Goal: Task Accomplishment & Management: Complete application form

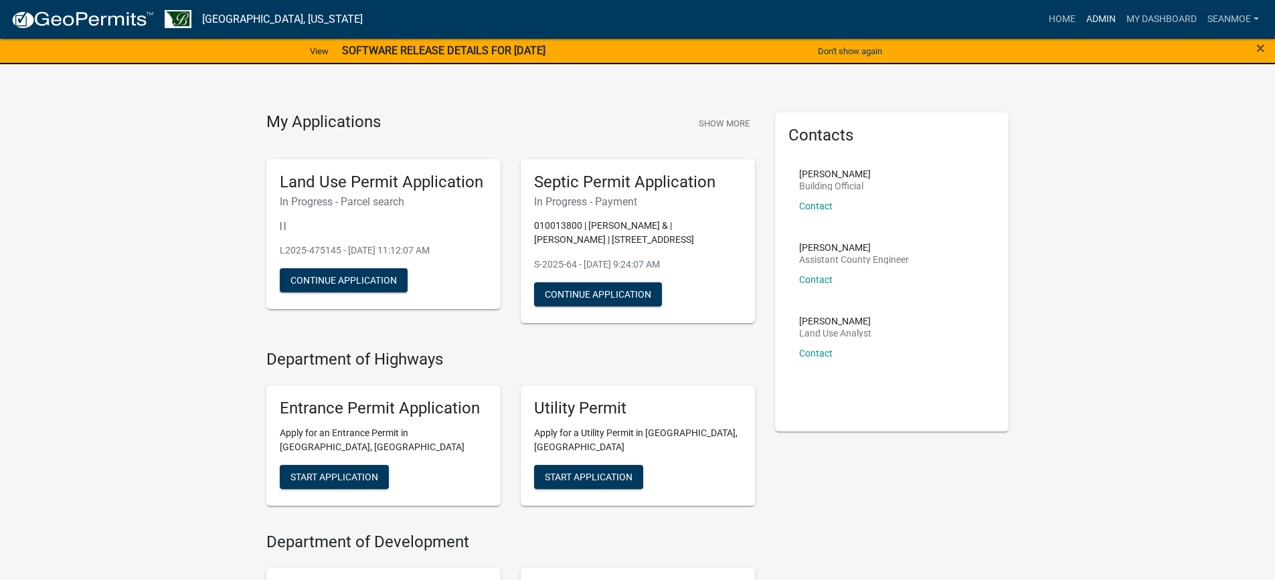
click at [1107, 17] on link "Admin" at bounding box center [1101, 19] width 40 height 25
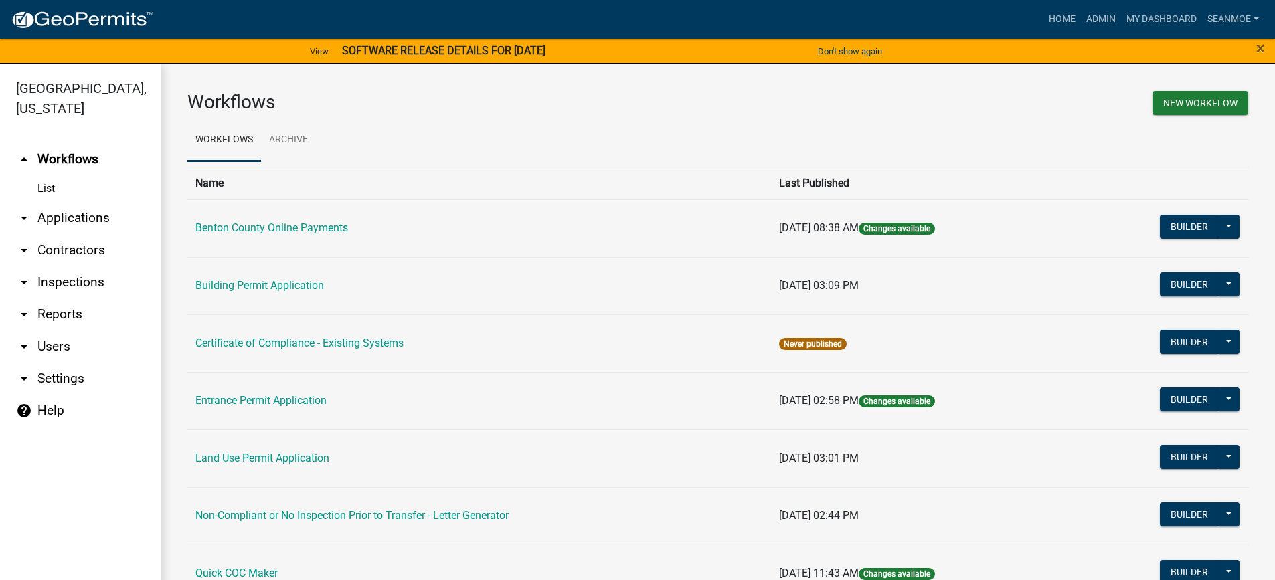
click at [71, 222] on link "arrow_drop_down Applications" at bounding box center [80, 218] width 161 height 32
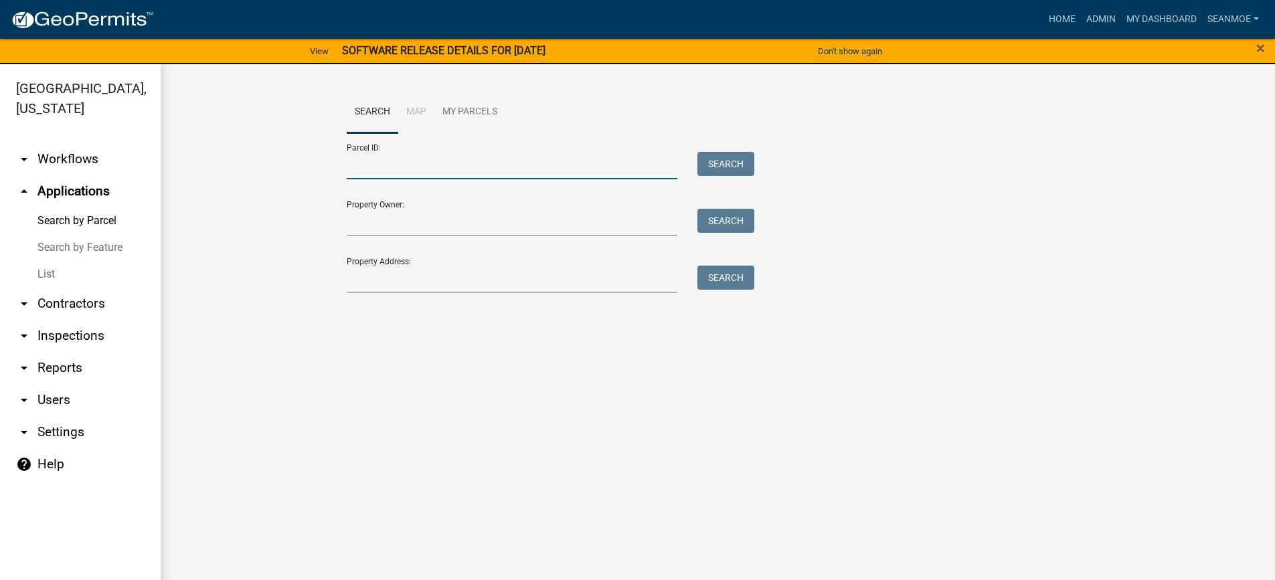
click at [388, 169] on input "Parcel ID:" at bounding box center [512, 165] width 331 height 27
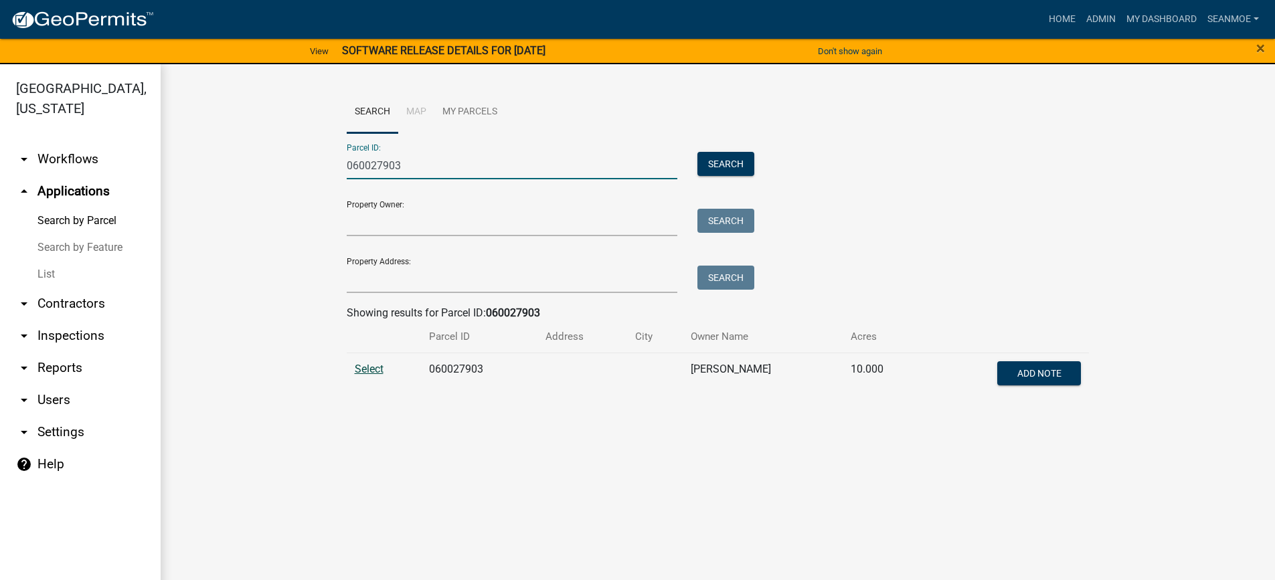
type input "060027903"
click at [358, 372] on span "Select" at bounding box center [369, 369] width 29 height 13
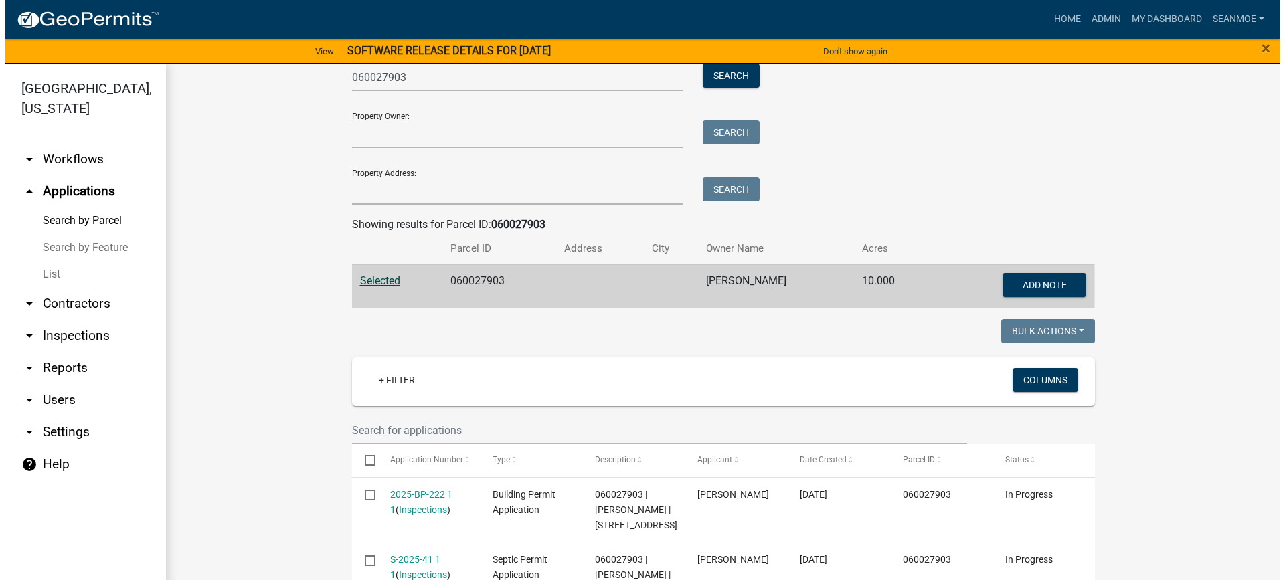
scroll to position [372, 0]
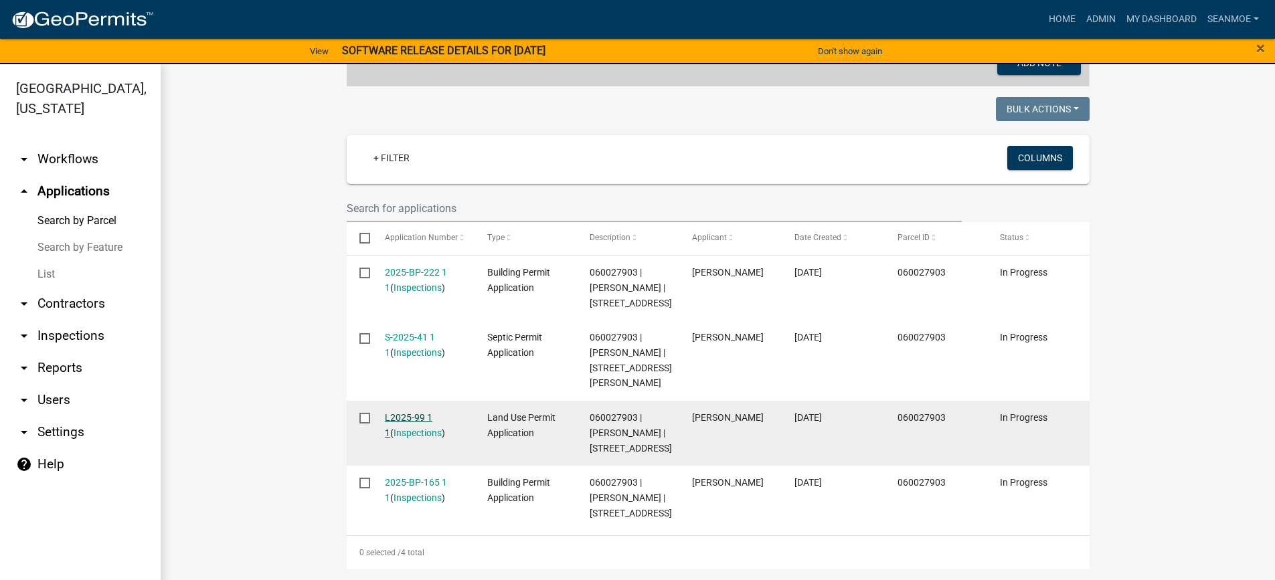
click at [400, 412] on link "L2025-99 1 1" at bounding box center [409, 425] width 48 height 26
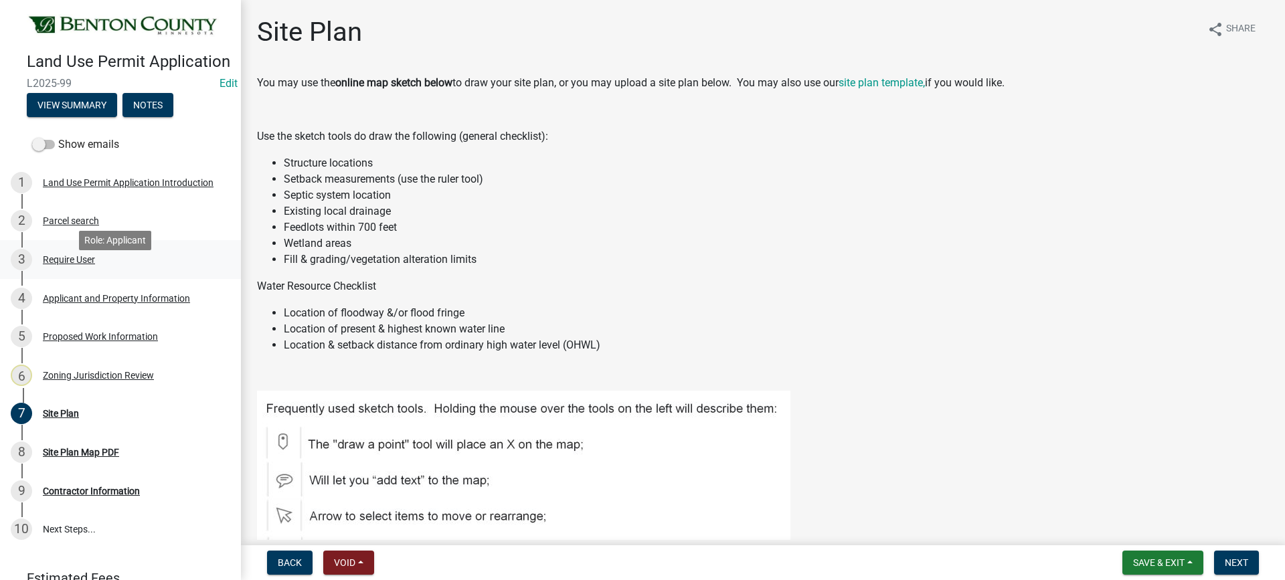
click at [63, 264] on div "Require User" at bounding box center [69, 259] width 52 height 9
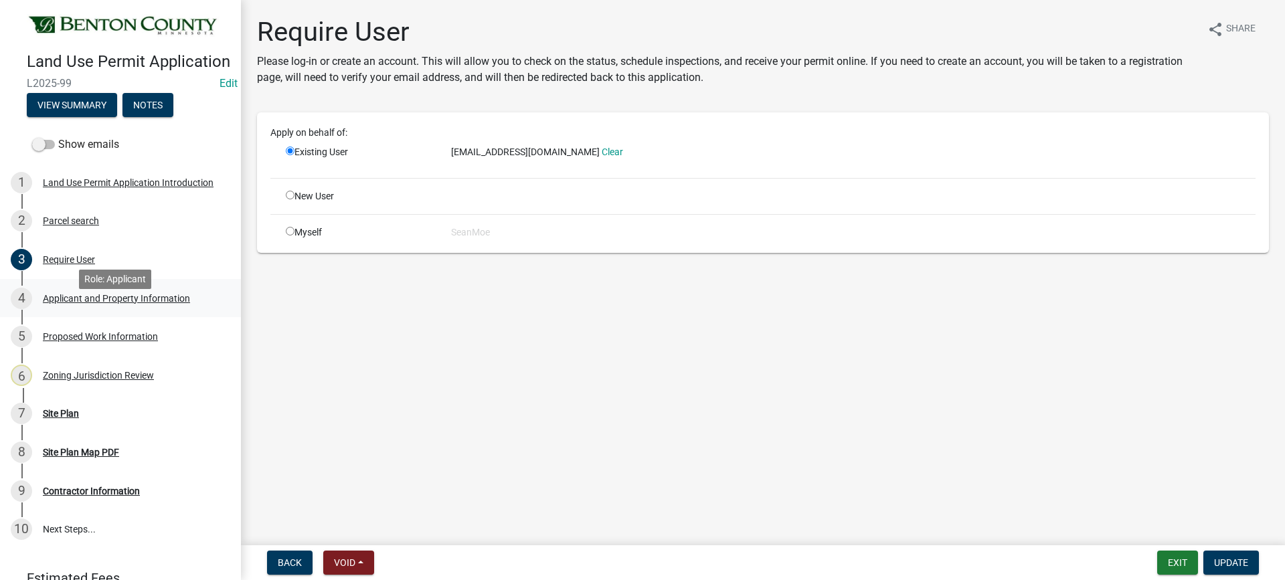
click at [102, 303] on div "Applicant and Property Information" at bounding box center [116, 298] width 147 height 9
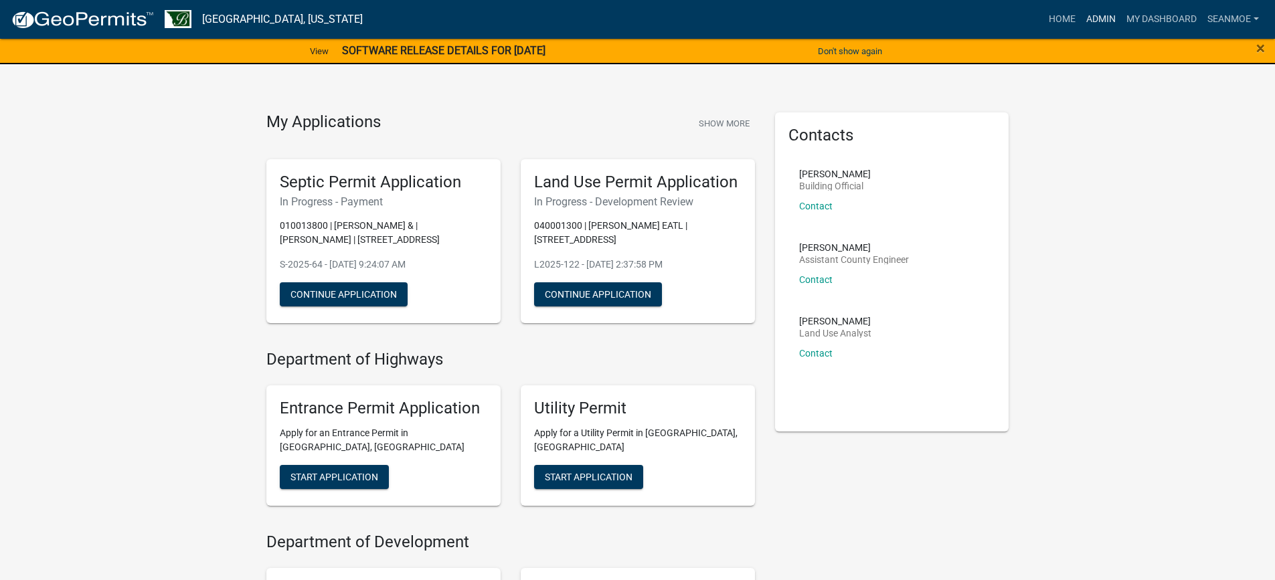
click at [1099, 20] on link "Admin" at bounding box center [1101, 19] width 40 height 25
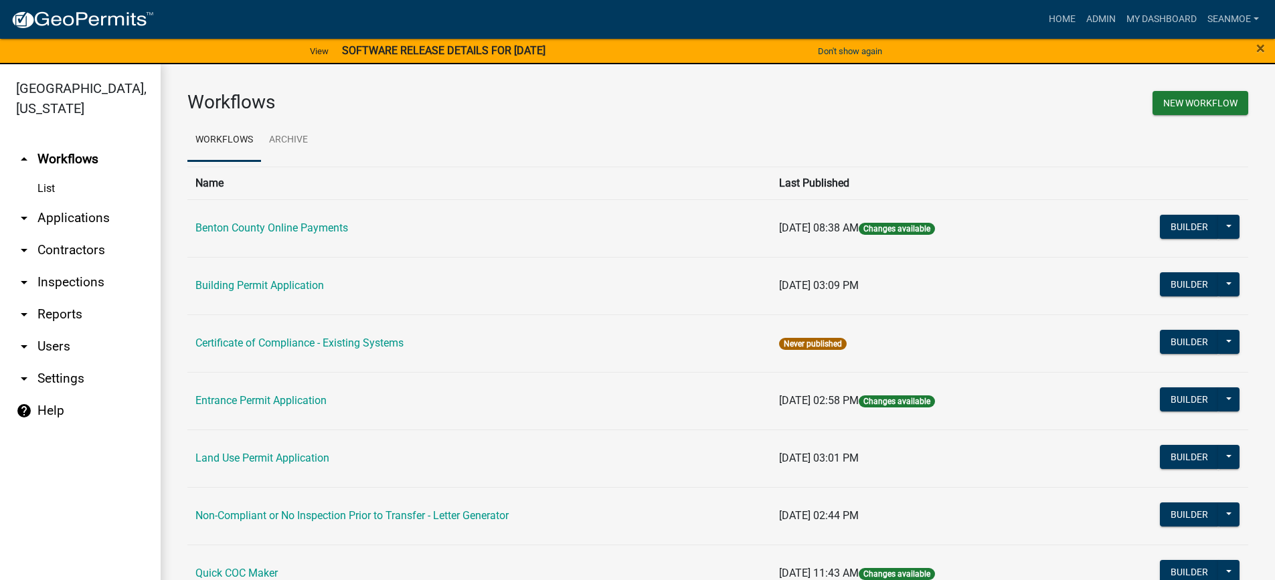
click at [71, 222] on link "arrow_drop_down Applications" at bounding box center [80, 218] width 161 height 32
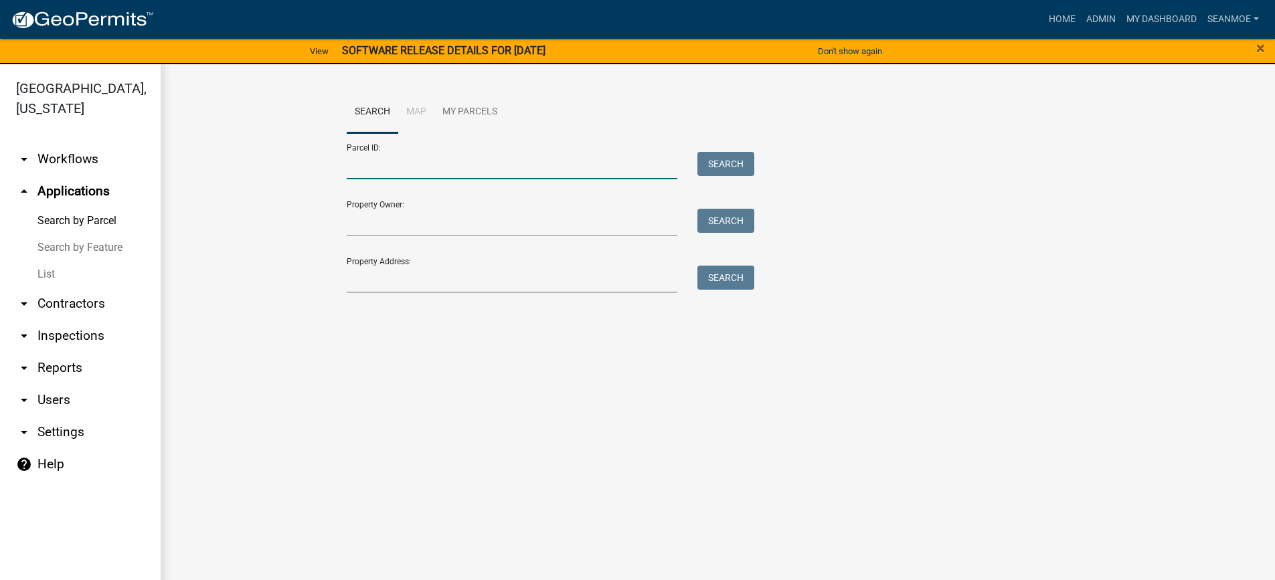
click at [395, 171] on input "Parcel ID:" at bounding box center [512, 165] width 331 height 27
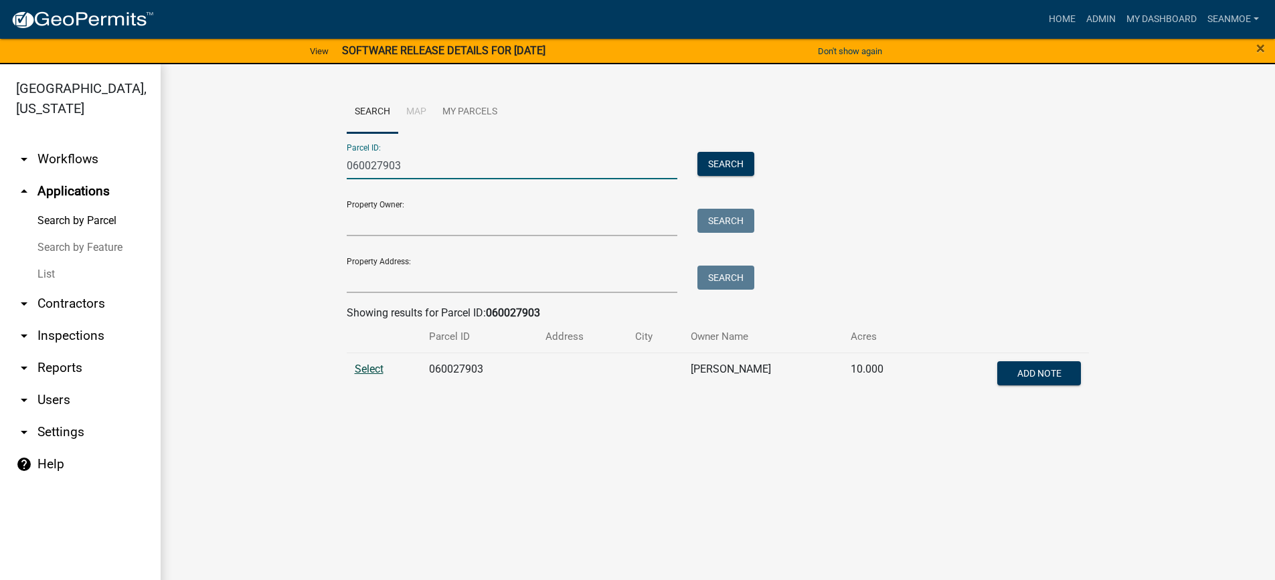
type input "060027903"
click at [363, 373] on span "Select" at bounding box center [369, 369] width 29 height 13
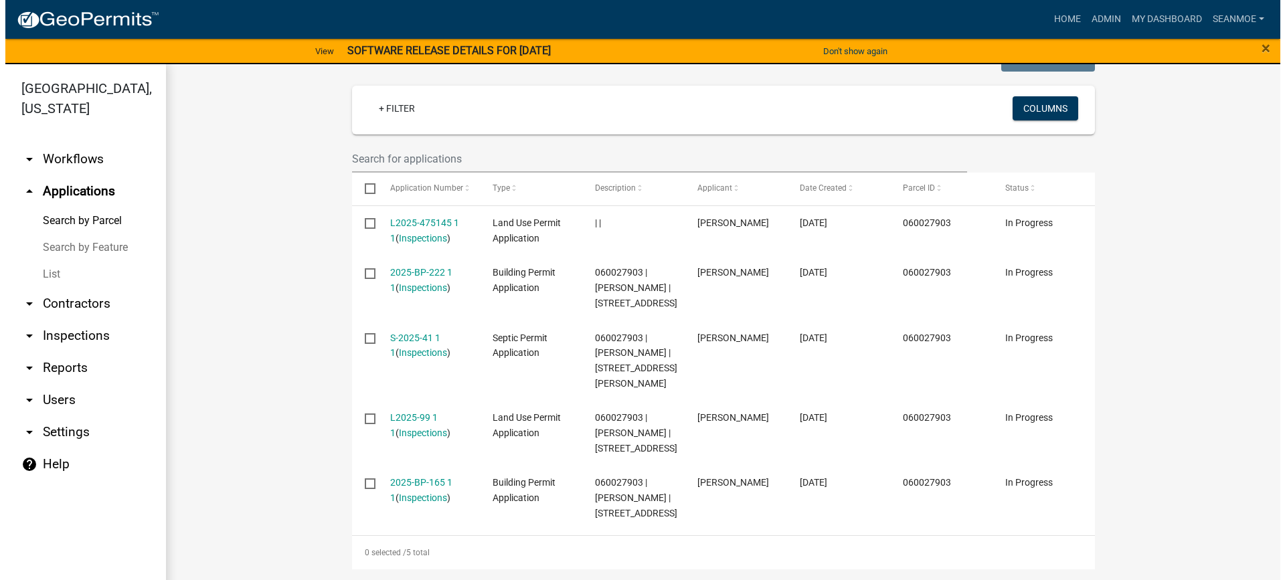
scroll to position [402, 0]
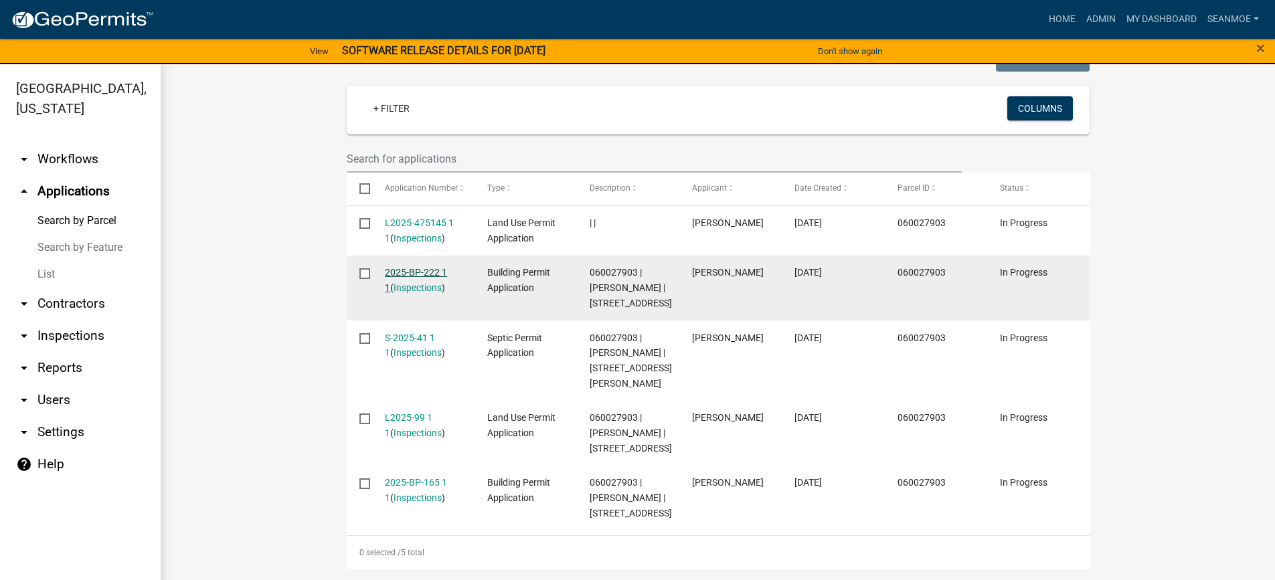
click at [414, 267] on link "2025-BP-222 1 1" at bounding box center [416, 280] width 62 height 26
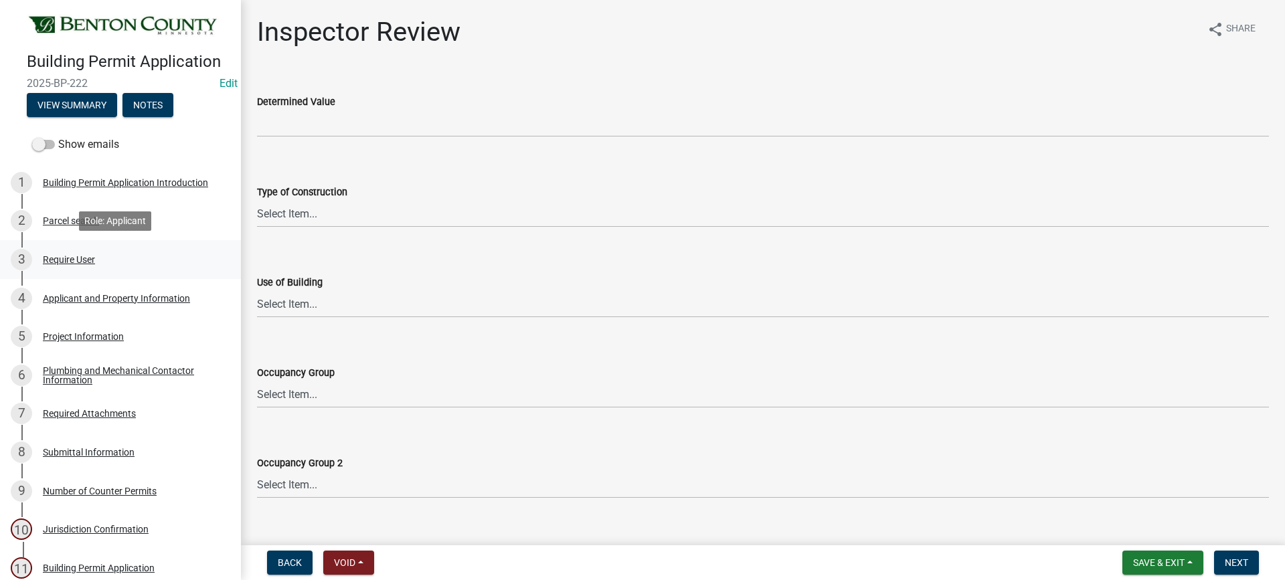
click at [73, 258] on div "Require User" at bounding box center [69, 259] width 52 height 9
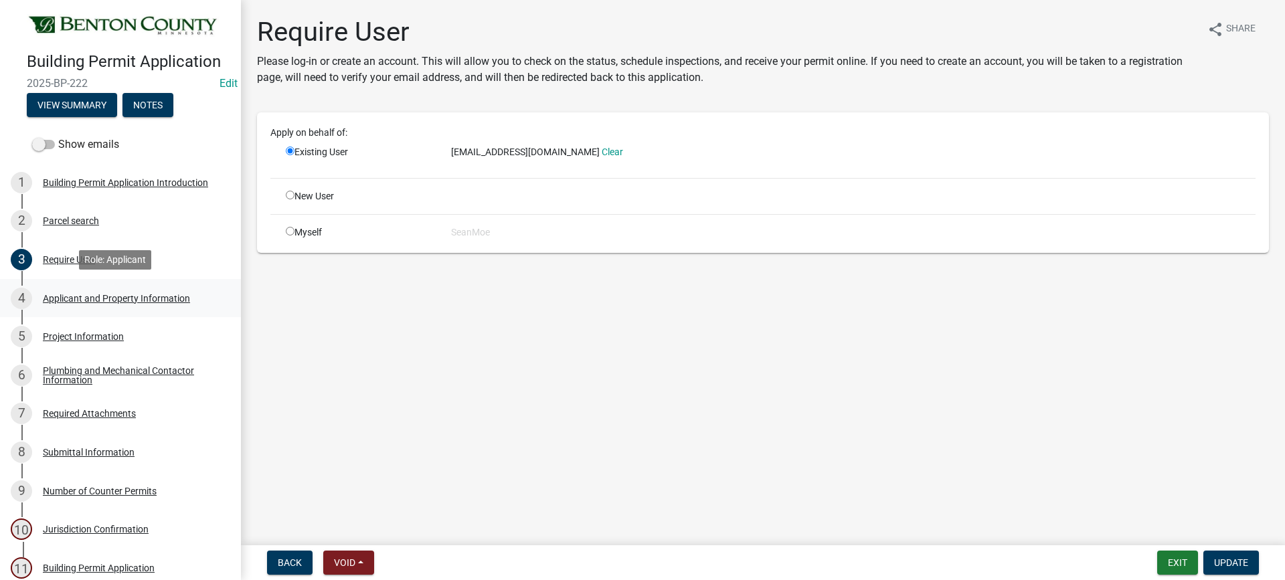
click at [118, 294] on div "Applicant and Property Information" at bounding box center [116, 298] width 147 height 9
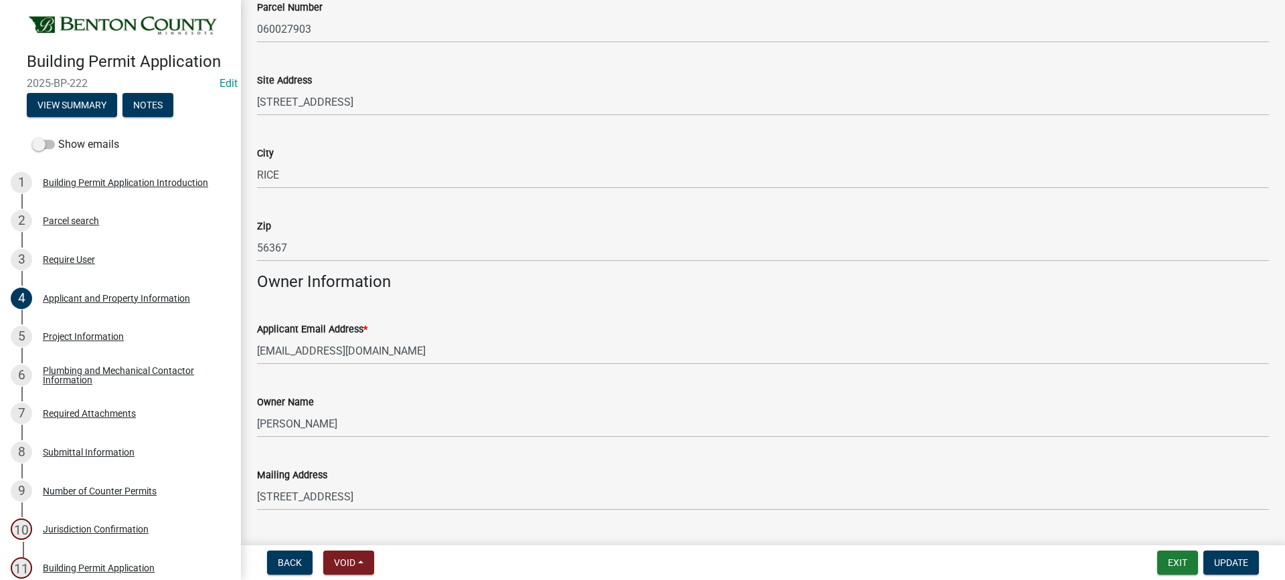
scroll to position [134, 0]
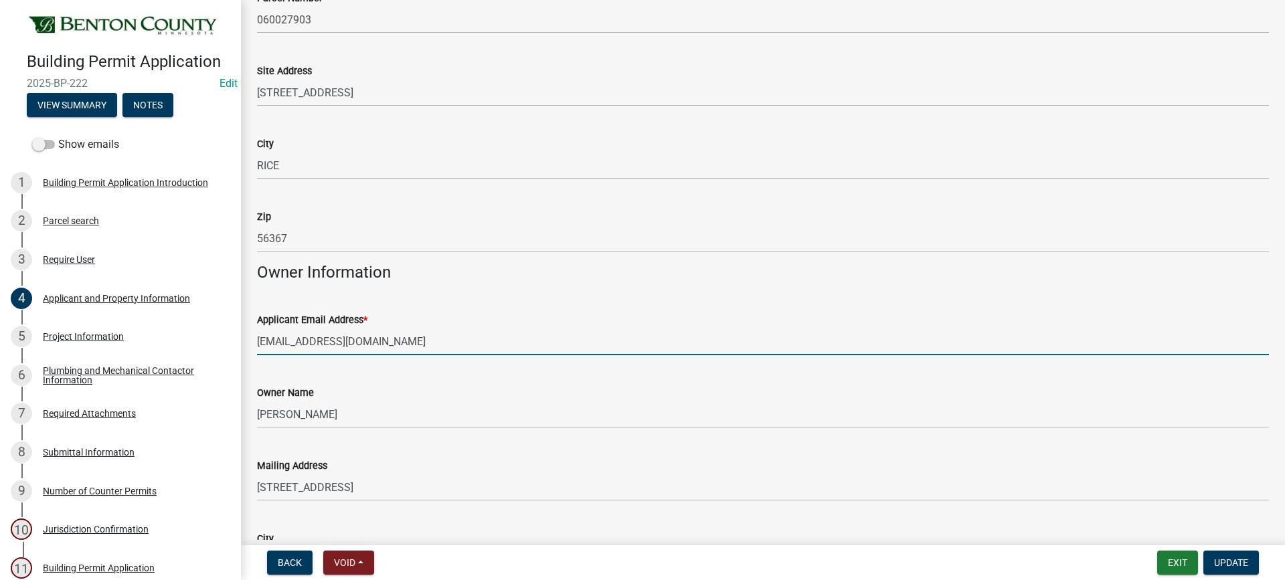
drag, startPoint x: 377, startPoint y: 342, endPoint x: 310, endPoint y: 343, distance: 67.0
click at [250, 345] on div "Applicant Email Address * dkprotkott@gmail.com" at bounding box center [763, 324] width 1032 height 62
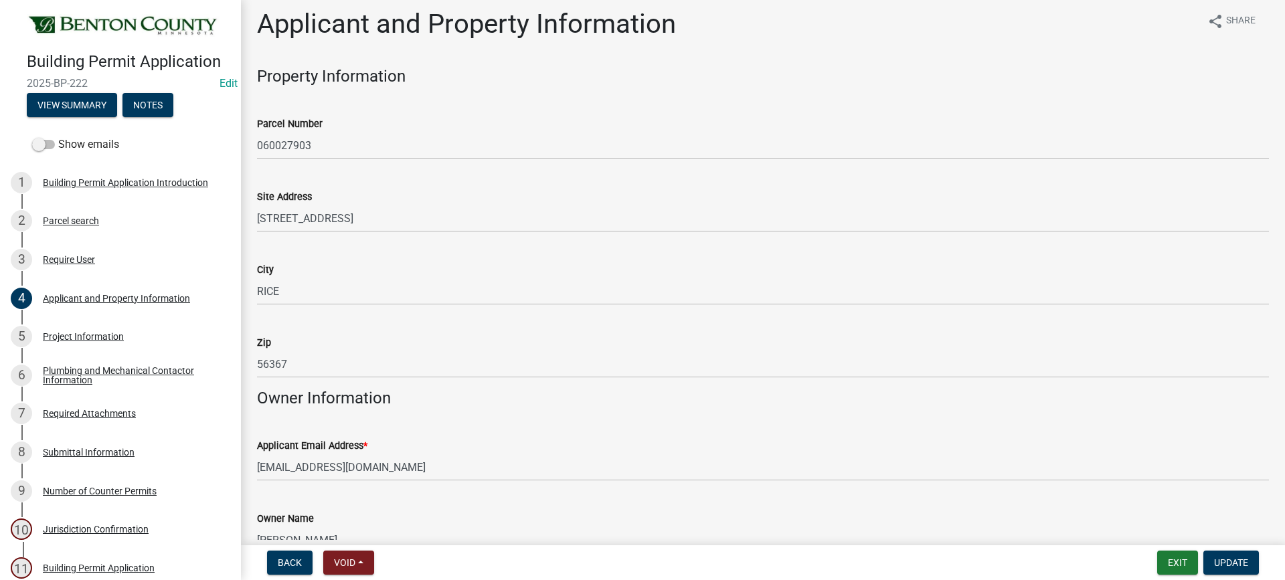
scroll to position [0, 0]
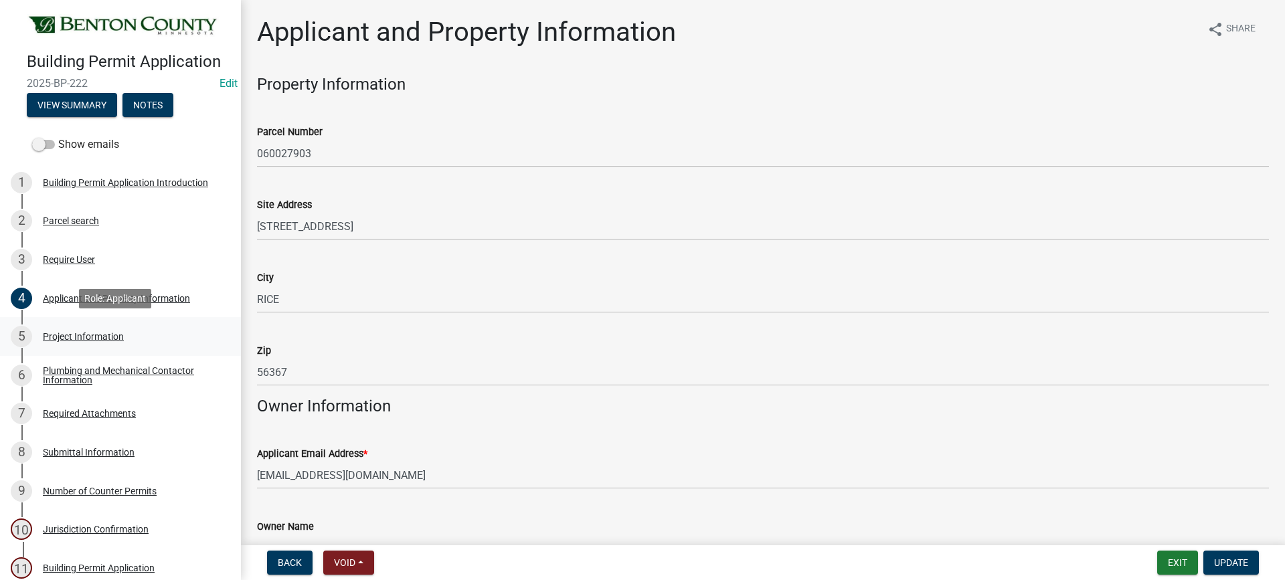
click at [78, 337] on div "Project Information" at bounding box center [83, 336] width 81 height 9
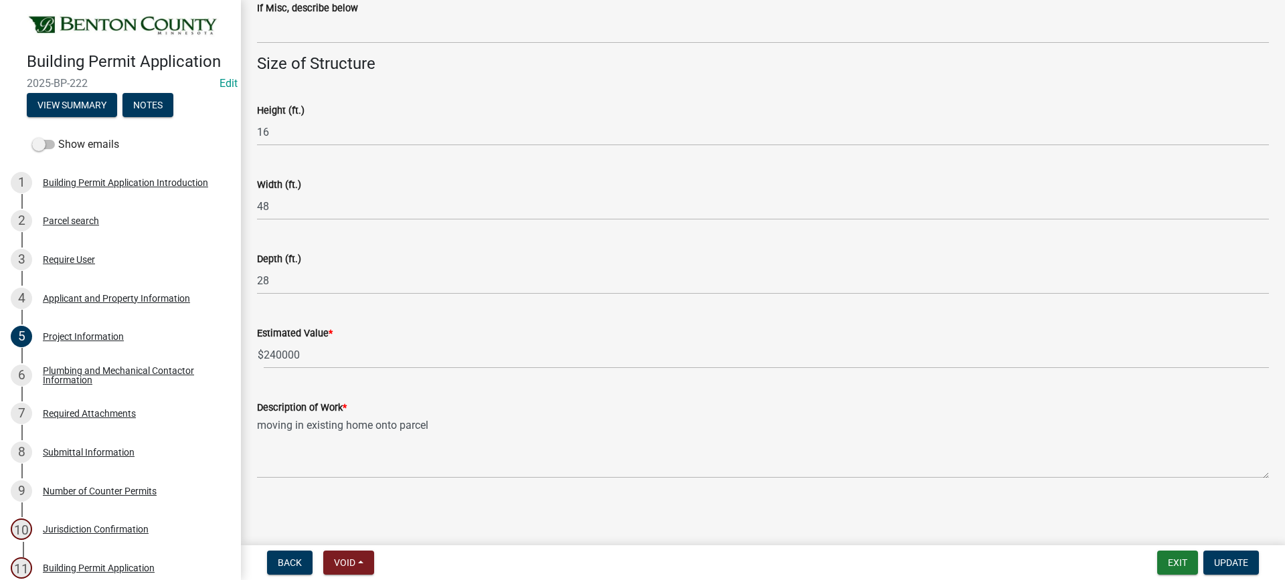
scroll to position [832, 0]
click at [133, 369] on div "Plumbing and Mechanical Contactor Information" at bounding box center [131, 375] width 177 height 19
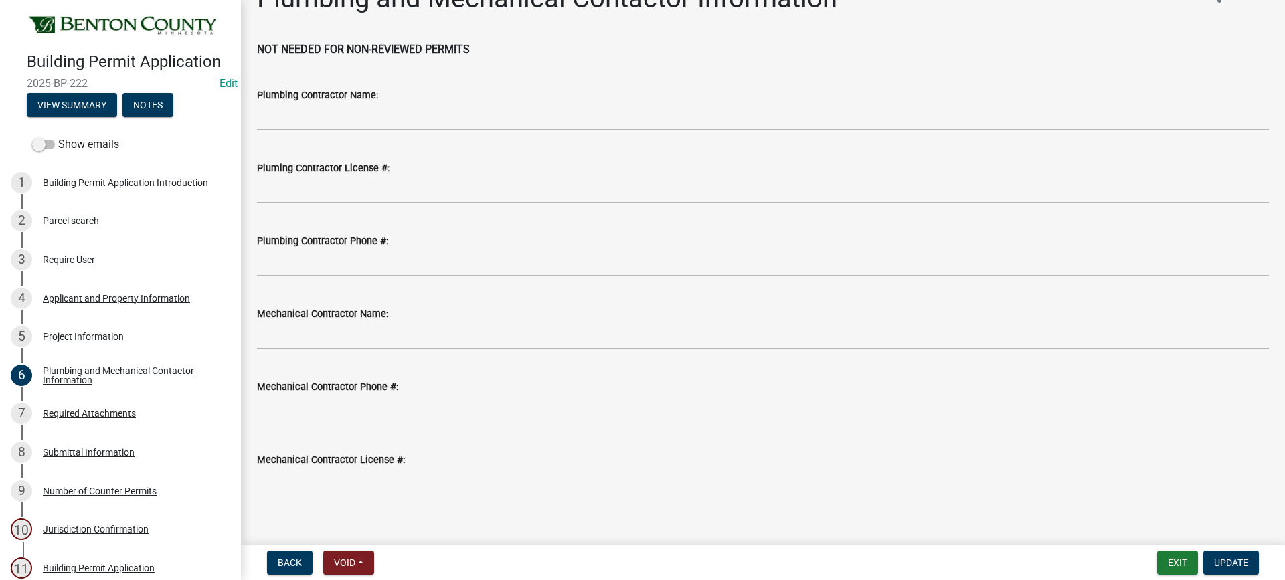
scroll to position [52, 0]
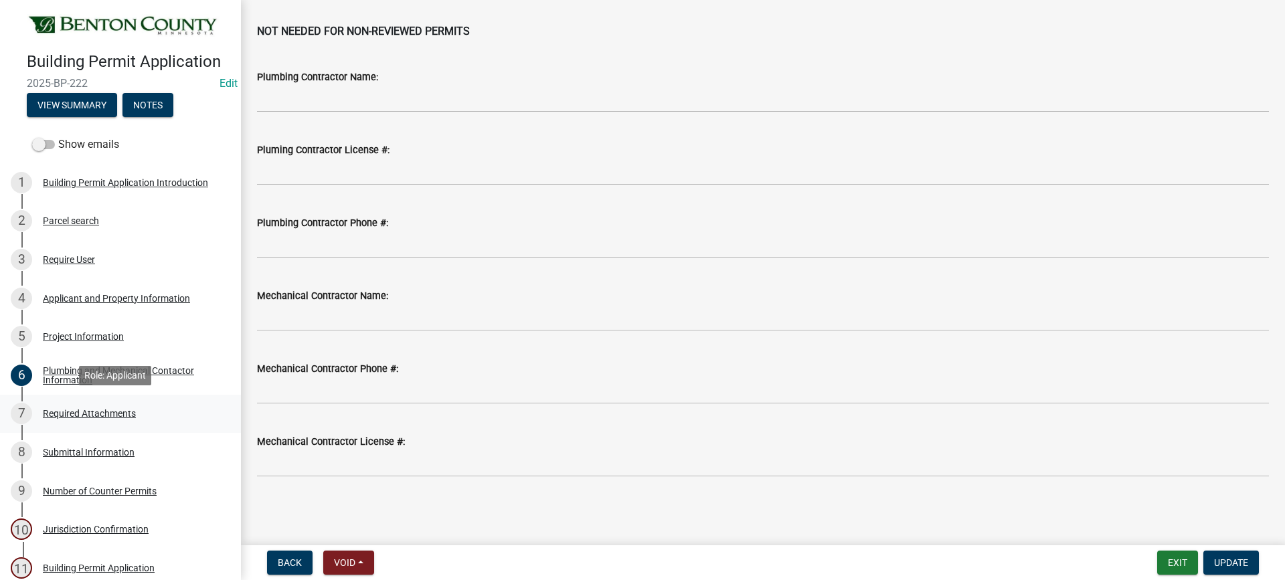
click at [110, 413] on div "Required Attachments" at bounding box center [89, 413] width 93 height 9
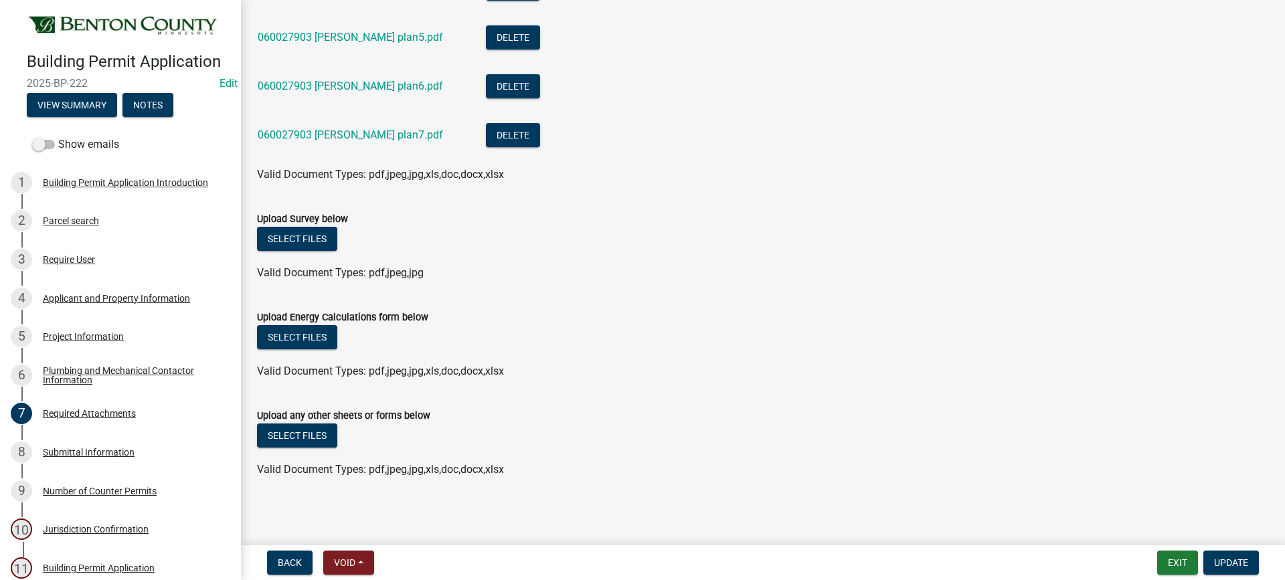
scroll to position [505, 0]
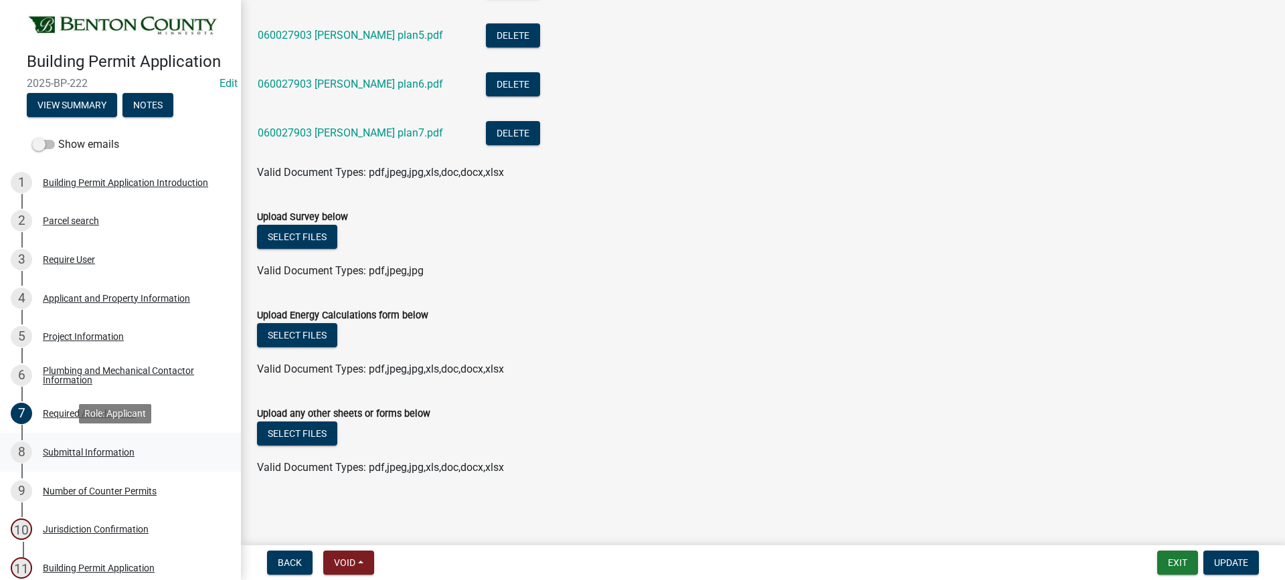
click at [110, 450] on div "Submittal Information" at bounding box center [89, 452] width 92 height 9
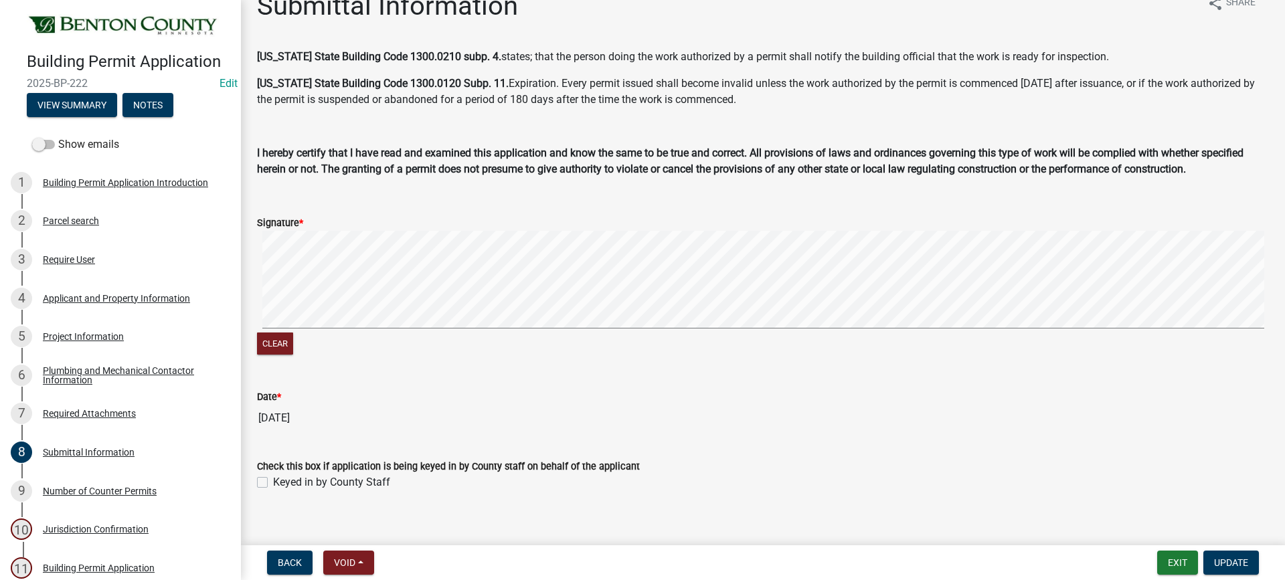
scroll to position [41, 0]
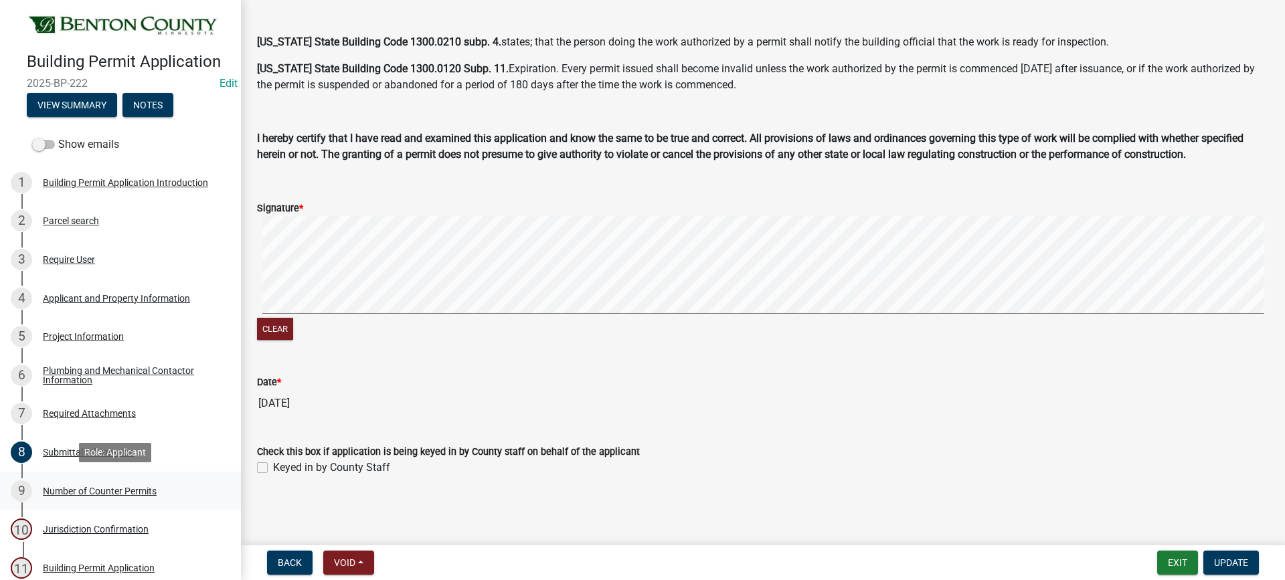
click at [131, 493] on div "Number of Counter Permits" at bounding box center [100, 491] width 114 height 9
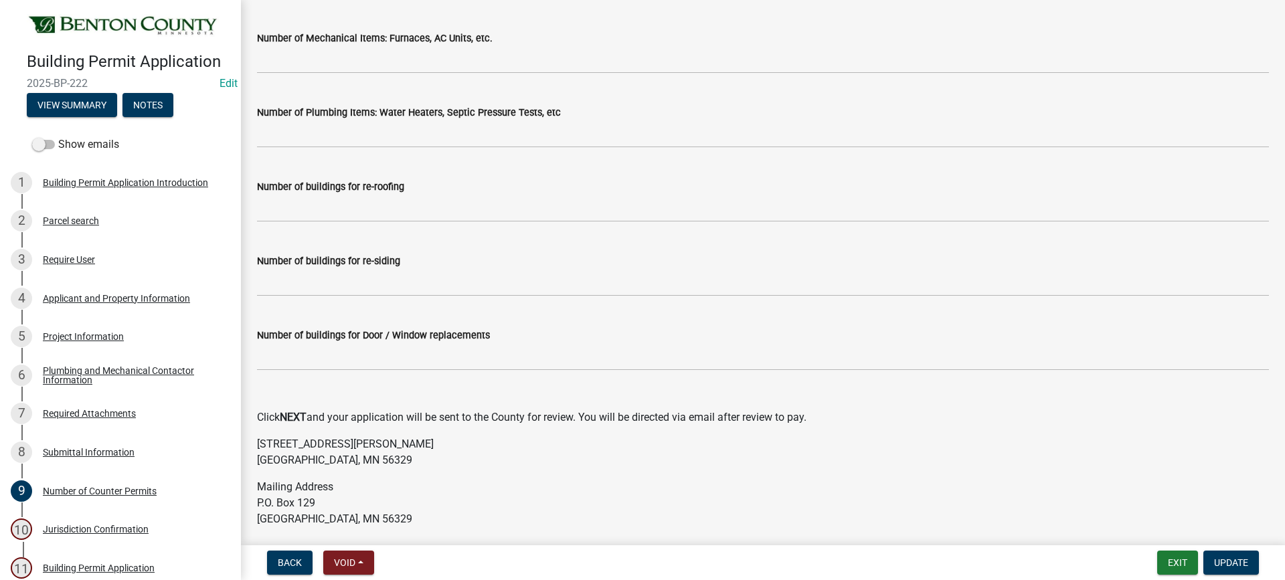
scroll to position [242, 0]
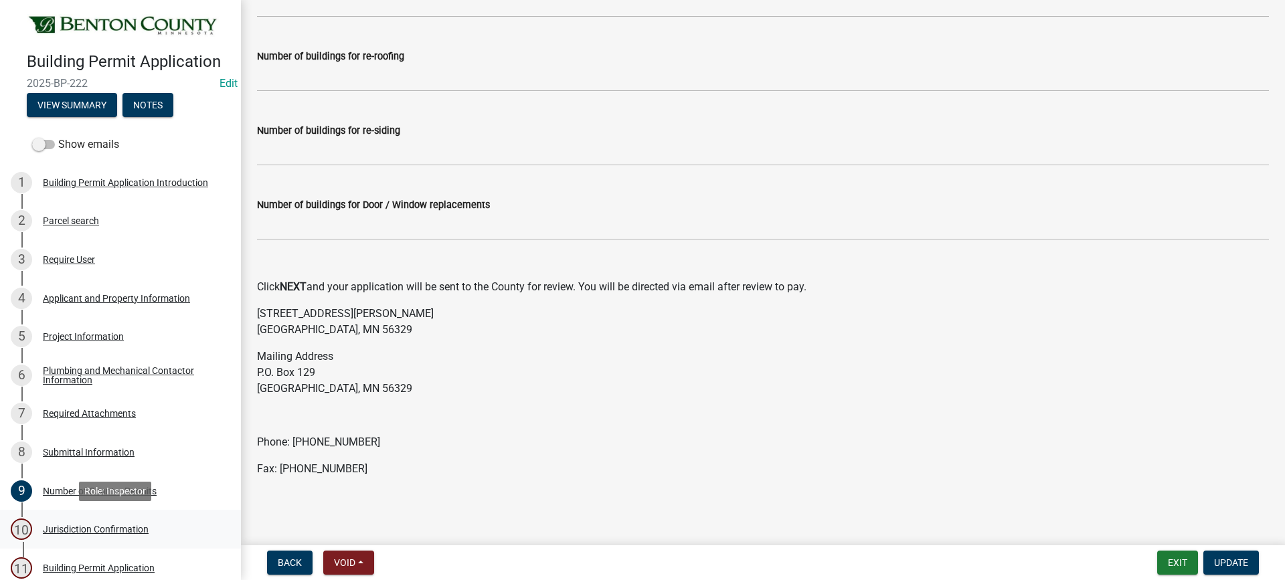
click at [129, 528] on div "Jurisdiction Confirmation" at bounding box center [96, 529] width 106 height 9
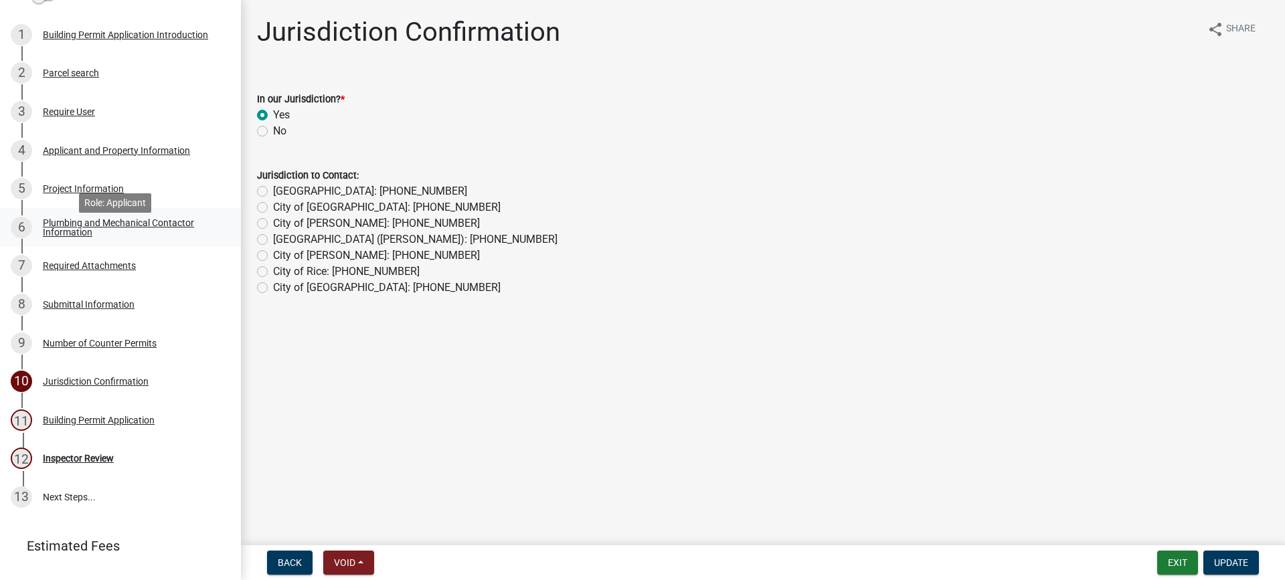
scroll to position [177, 0]
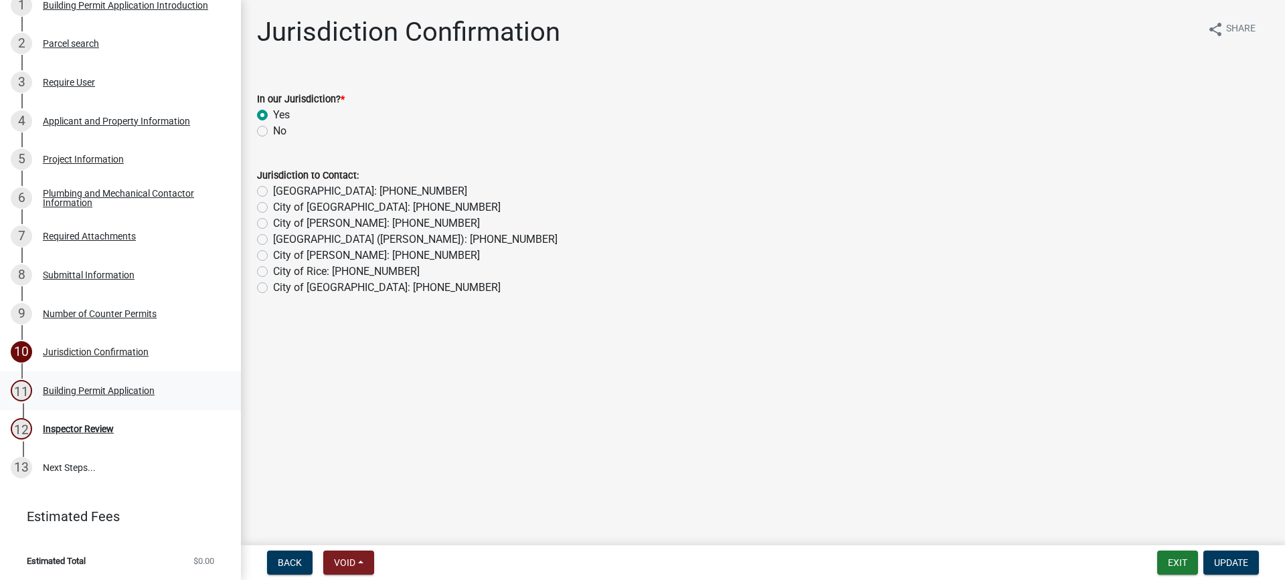
click at [130, 391] on div "Building Permit Application" at bounding box center [99, 390] width 112 height 9
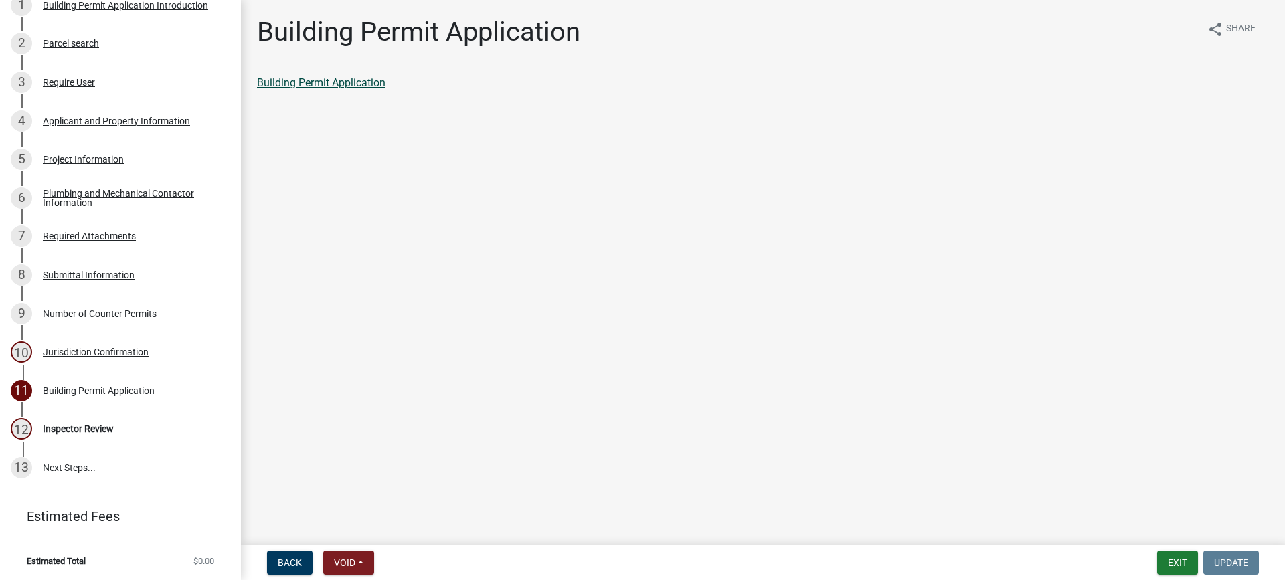
click at [325, 84] on link "Building Permit Application" at bounding box center [321, 82] width 129 height 13
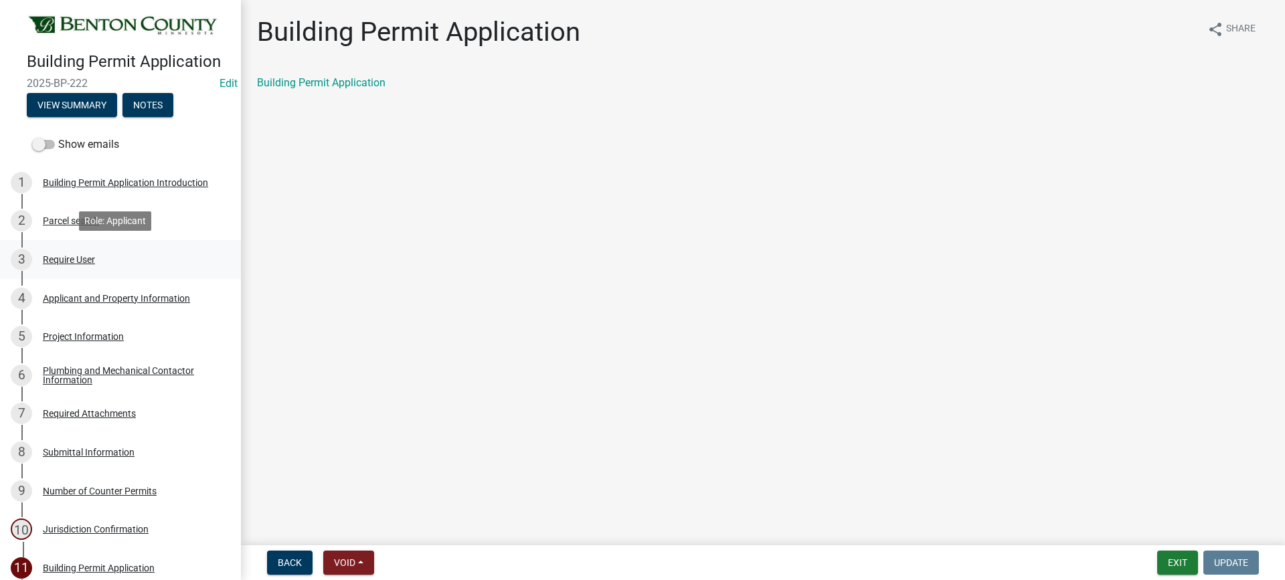
click at [84, 262] on div "Require User" at bounding box center [69, 259] width 52 height 9
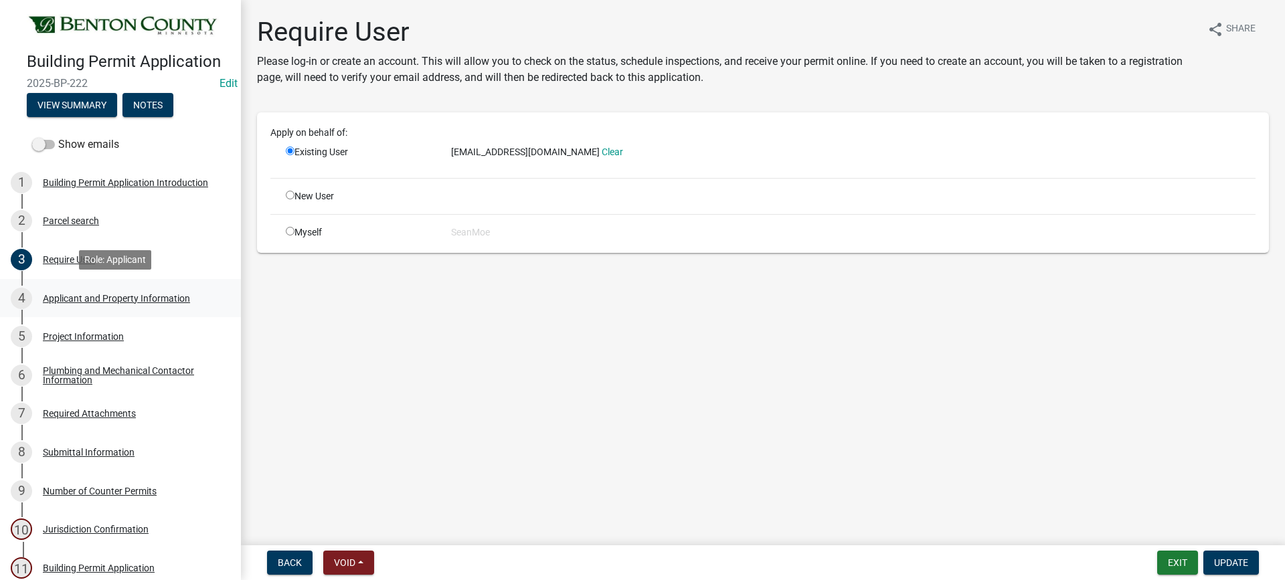
click at [158, 294] on div "Applicant and Property Information" at bounding box center [116, 298] width 147 height 9
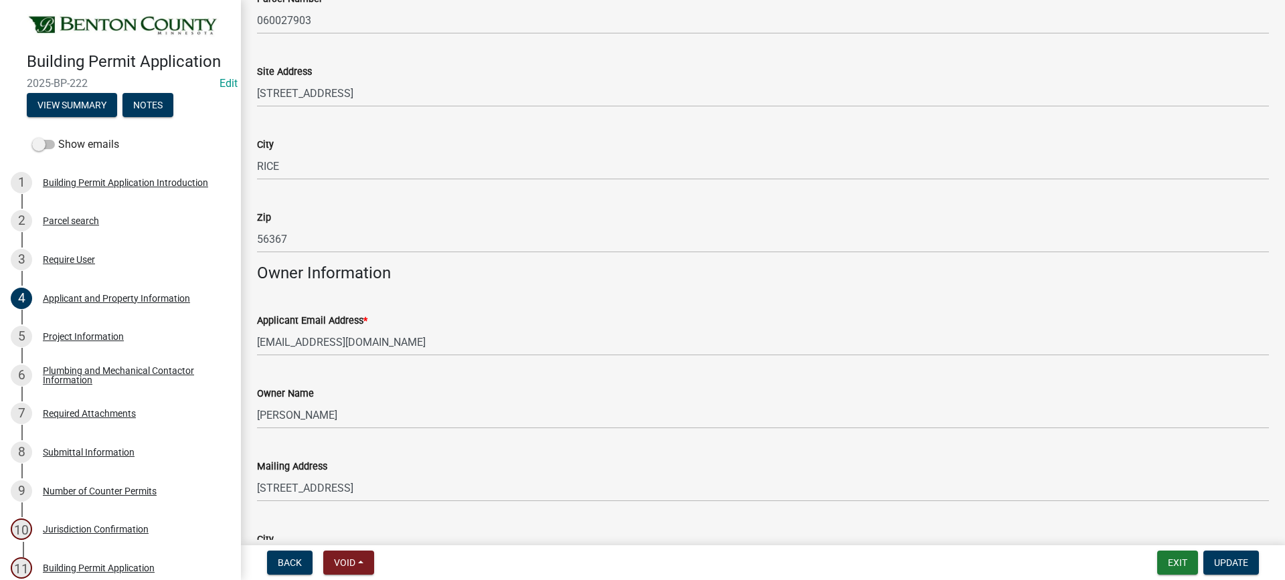
scroll to position [134, 0]
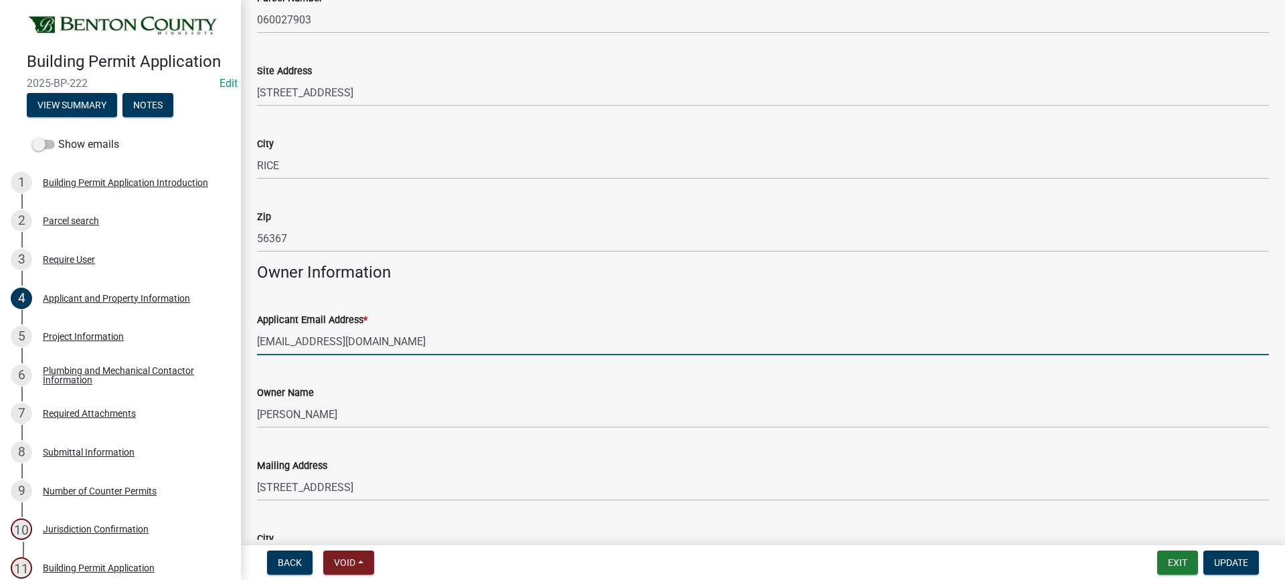
click at [288, 341] on input "dkprotkott@gmail.com" at bounding box center [763, 341] width 1012 height 27
click at [391, 338] on input "dkprokott@gmail.com" at bounding box center [763, 341] width 1012 height 27
type input "dkprokott@gmail.com"
click at [1237, 562] on span "Update" at bounding box center [1232, 563] width 34 height 11
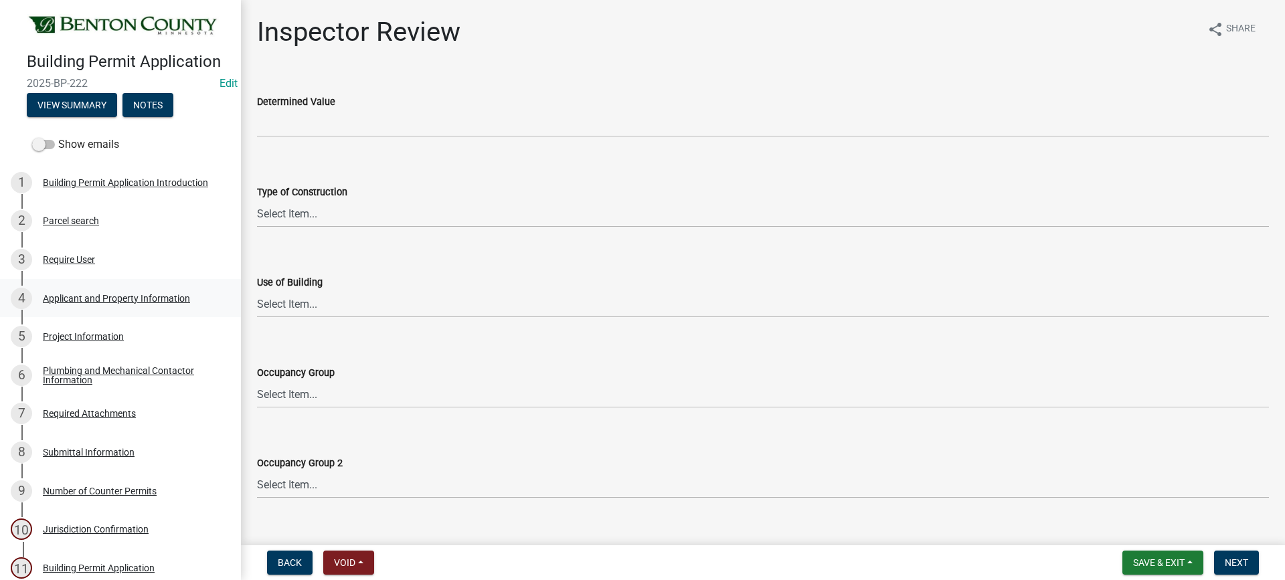
click at [104, 298] on div "Applicant and Property Information" at bounding box center [116, 298] width 147 height 9
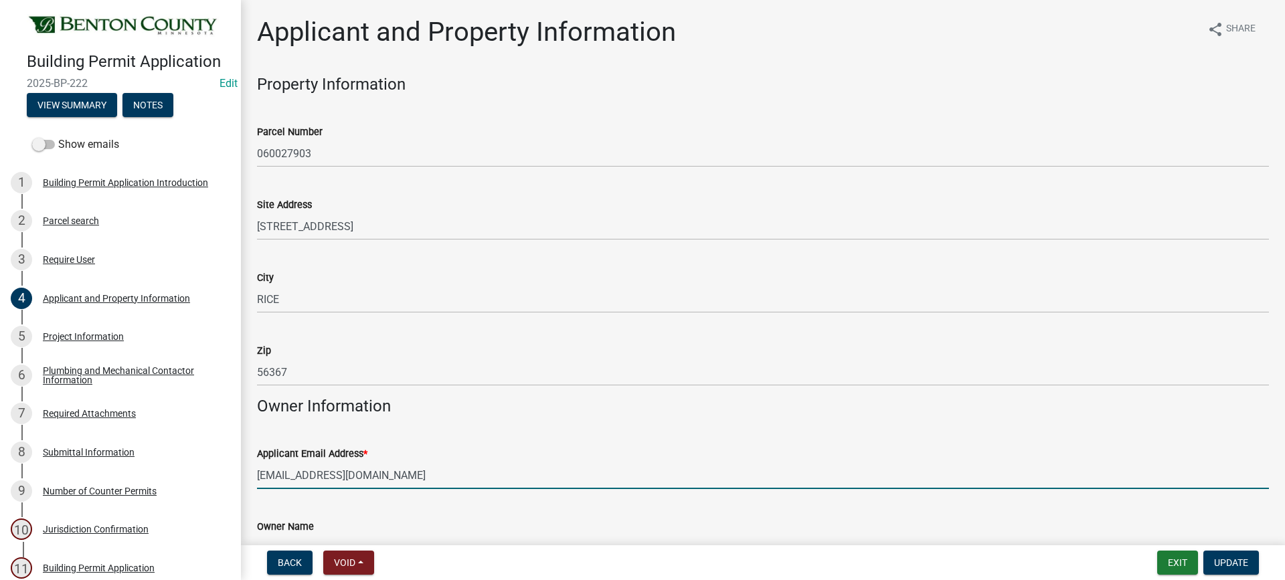
drag, startPoint x: 373, startPoint y: 476, endPoint x: 256, endPoint y: 477, distance: 116.5
click at [256, 477] on div "Applicant Email Address * dkprokott@gmail.com" at bounding box center [763, 458] width 1032 height 62
